Goal: Transaction & Acquisition: Purchase product/service

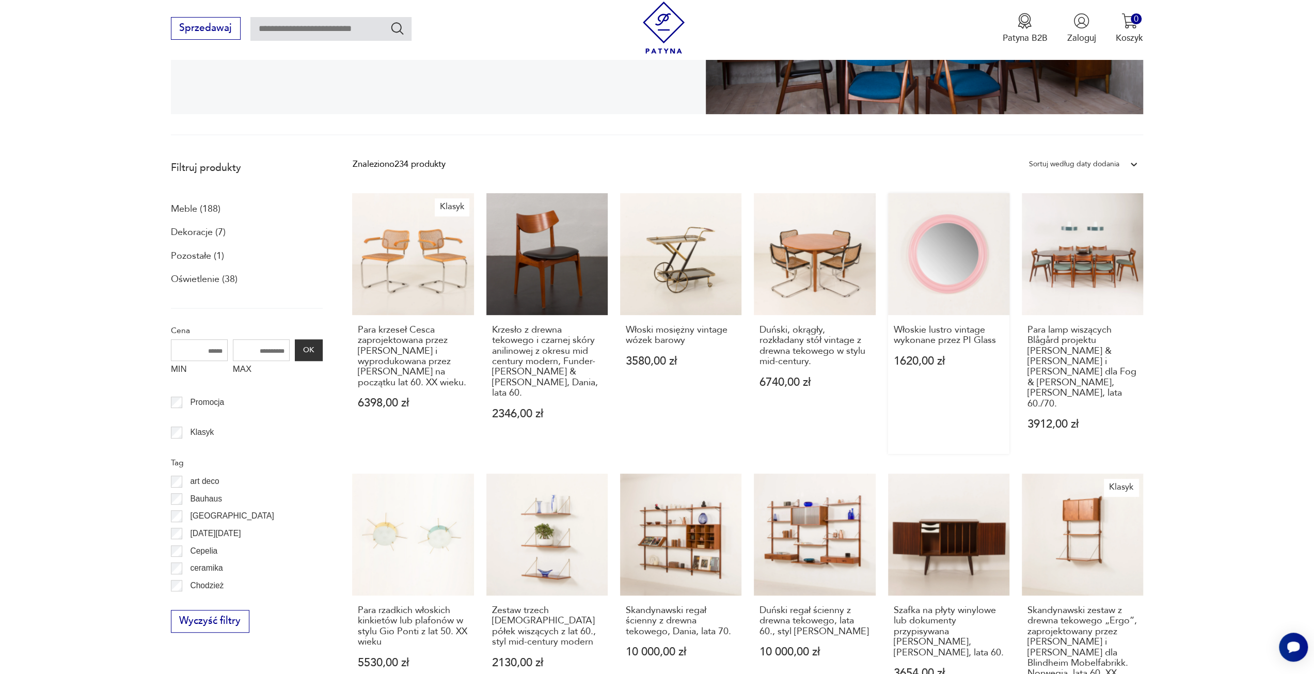
click at [932, 264] on link "Włoskie lustro vintage wykonane przez PI Glass 1620,00 zł" at bounding box center [948, 323] width 121 height 261
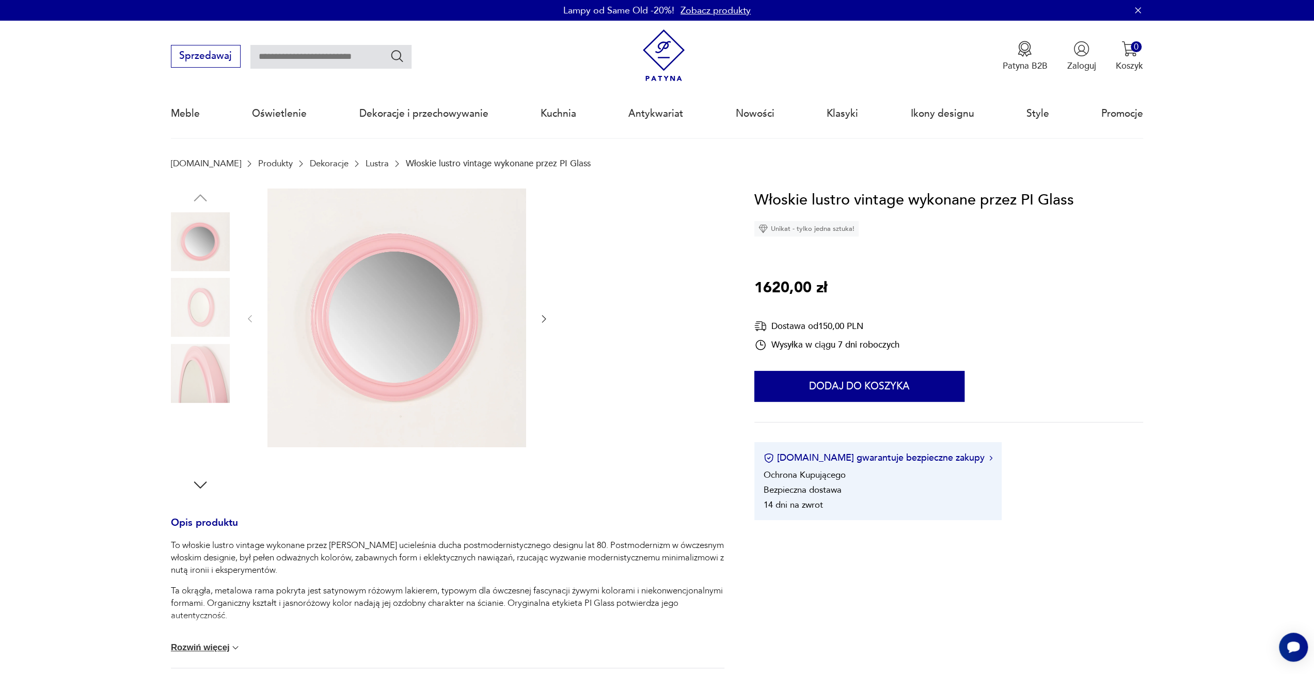
click at [208, 440] on img at bounding box center [200, 438] width 59 height 59
click at [202, 486] on icon "button" at bounding box center [200, 484] width 19 height 19
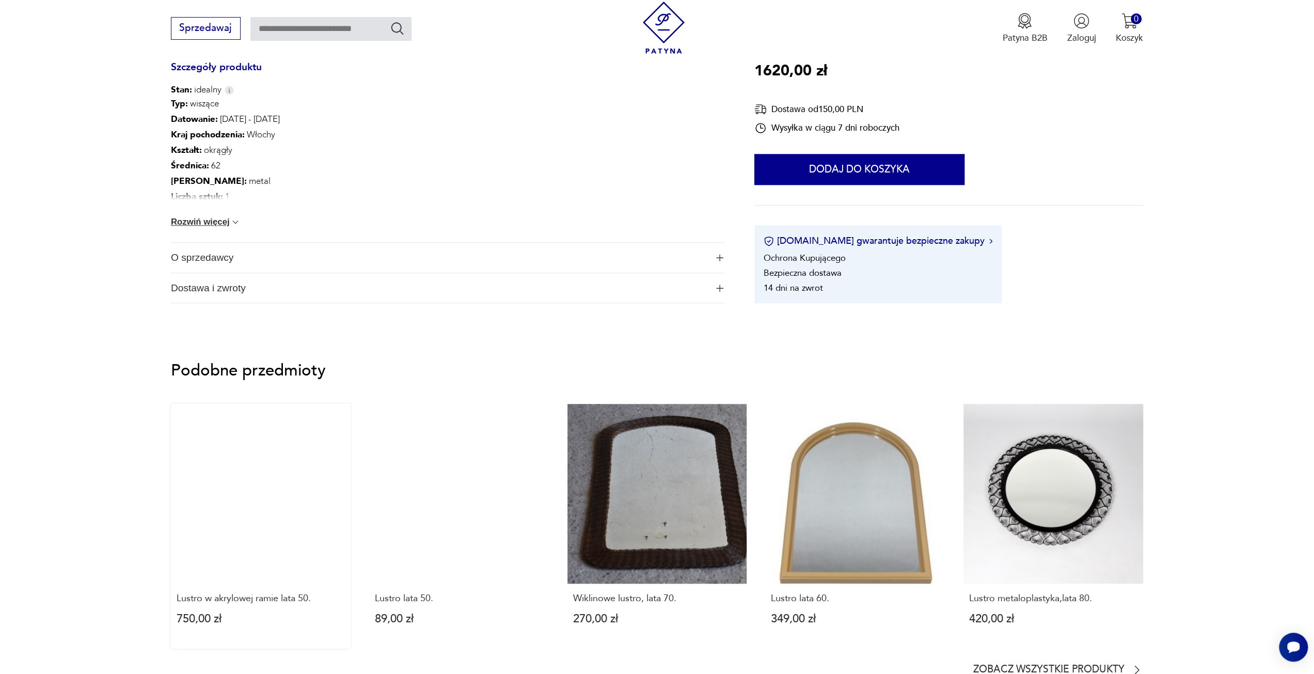
scroll to position [878, 0]
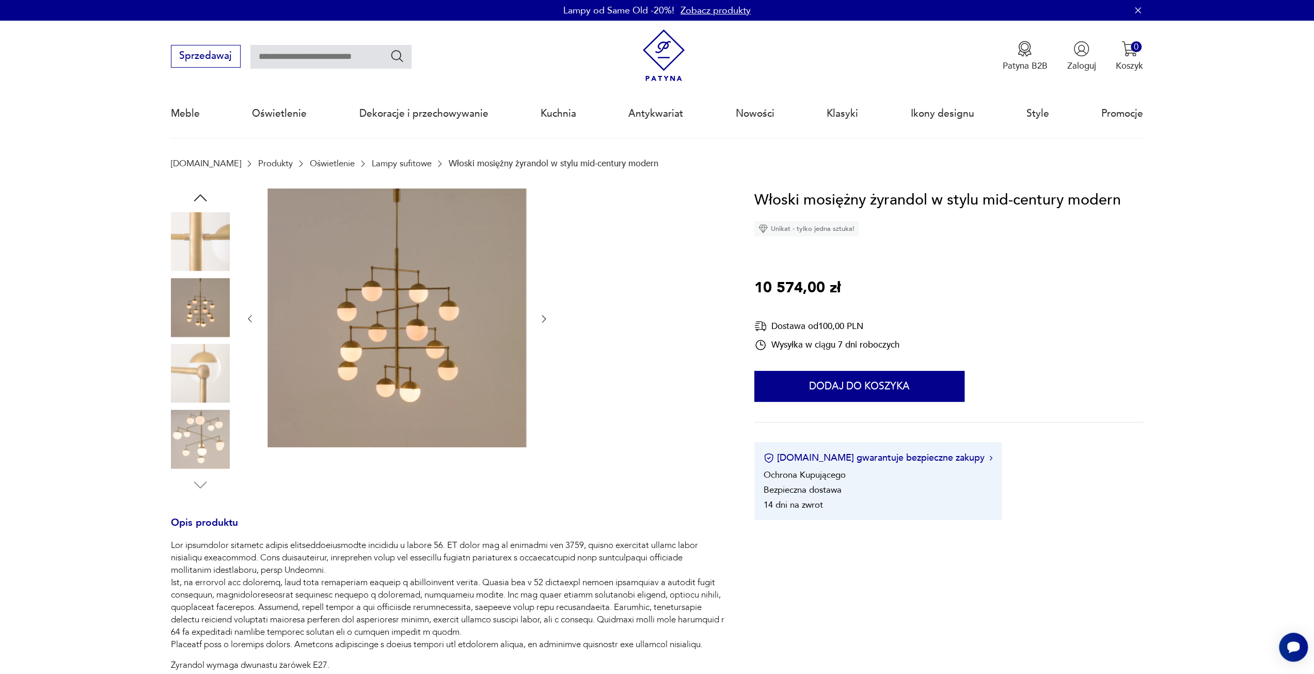
click at [544, 315] on icon "button" at bounding box center [543, 318] width 10 height 10
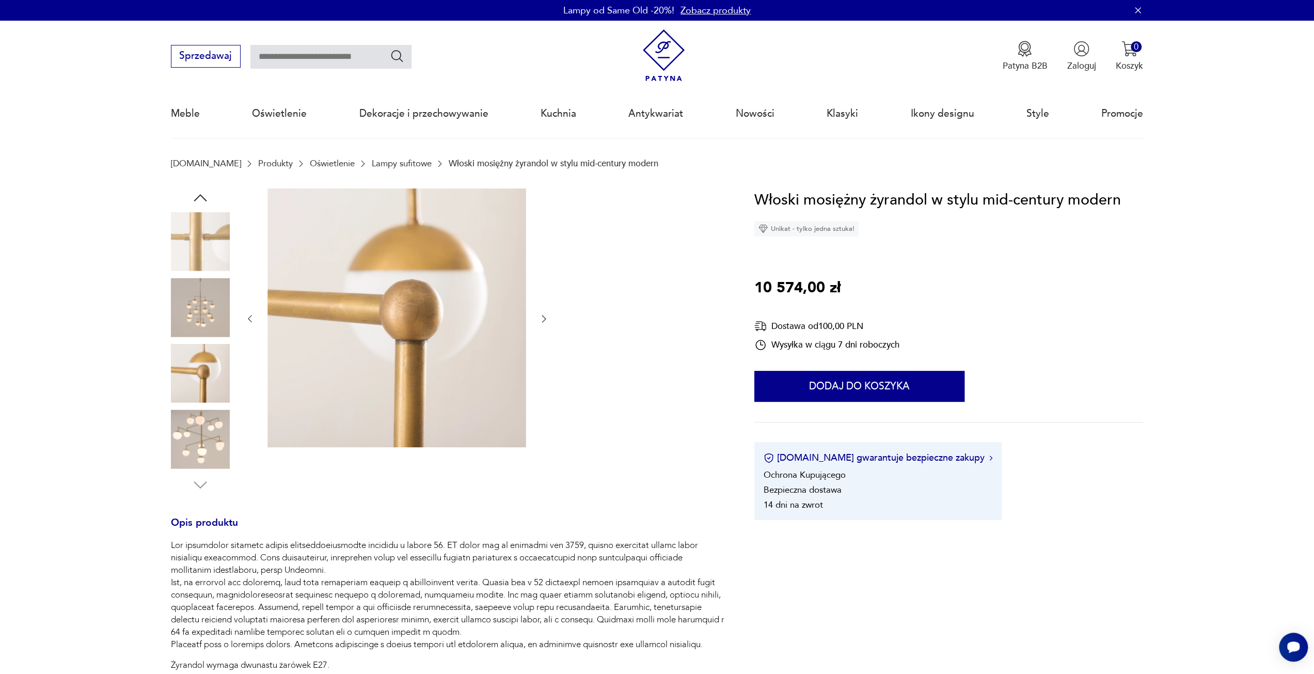
click at [544, 314] on icon "button" at bounding box center [543, 318] width 10 height 10
